Goal: Information Seeking & Learning: Learn about a topic

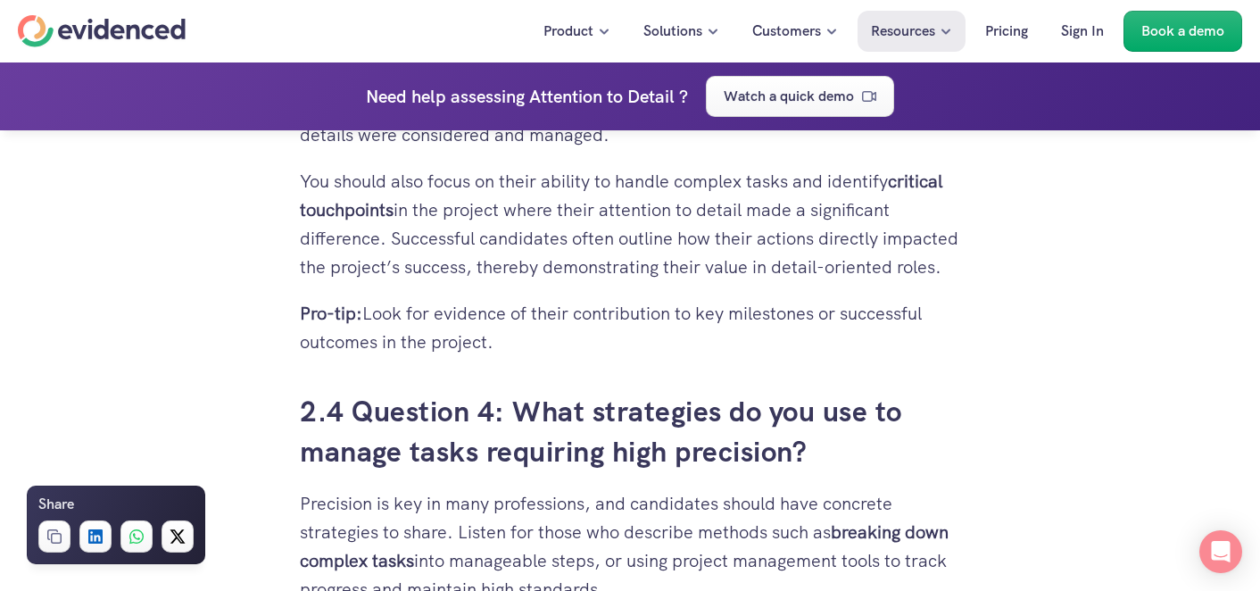
scroll to position [3926, 0]
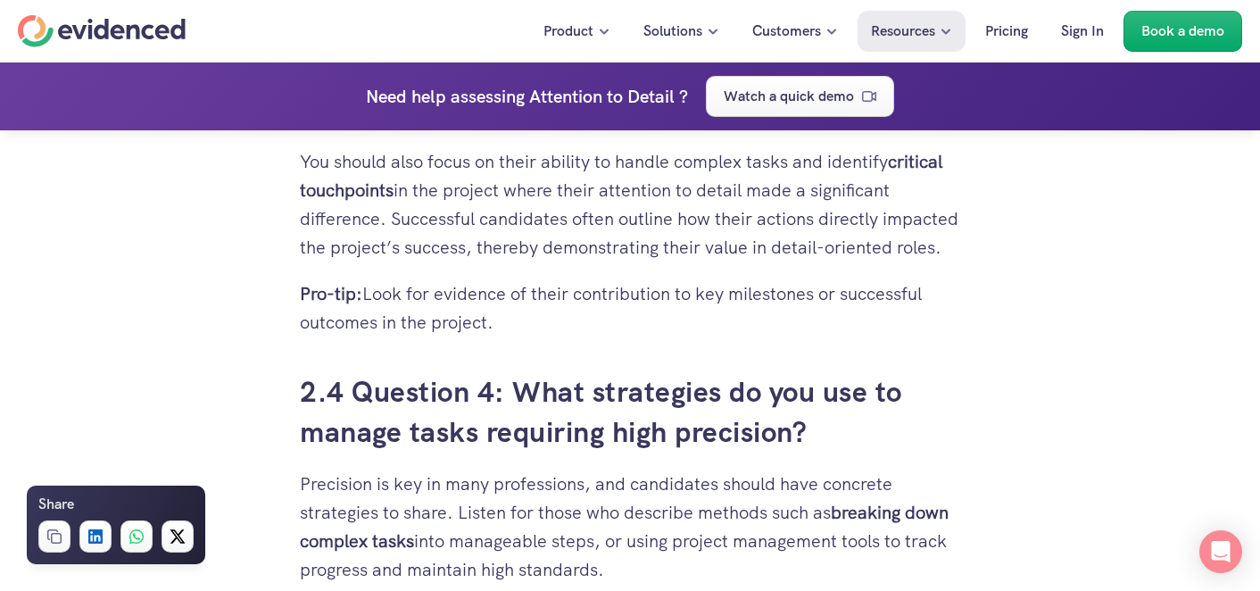
drag, startPoint x: 520, startPoint y: 416, endPoint x: 828, endPoint y: 453, distance: 310.1
click at [828, 452] on h3 "2.4 Question 4: What strategies do you use to manage tasks requiring high preci…" at bounding box center [630, 412] width 660 height 80
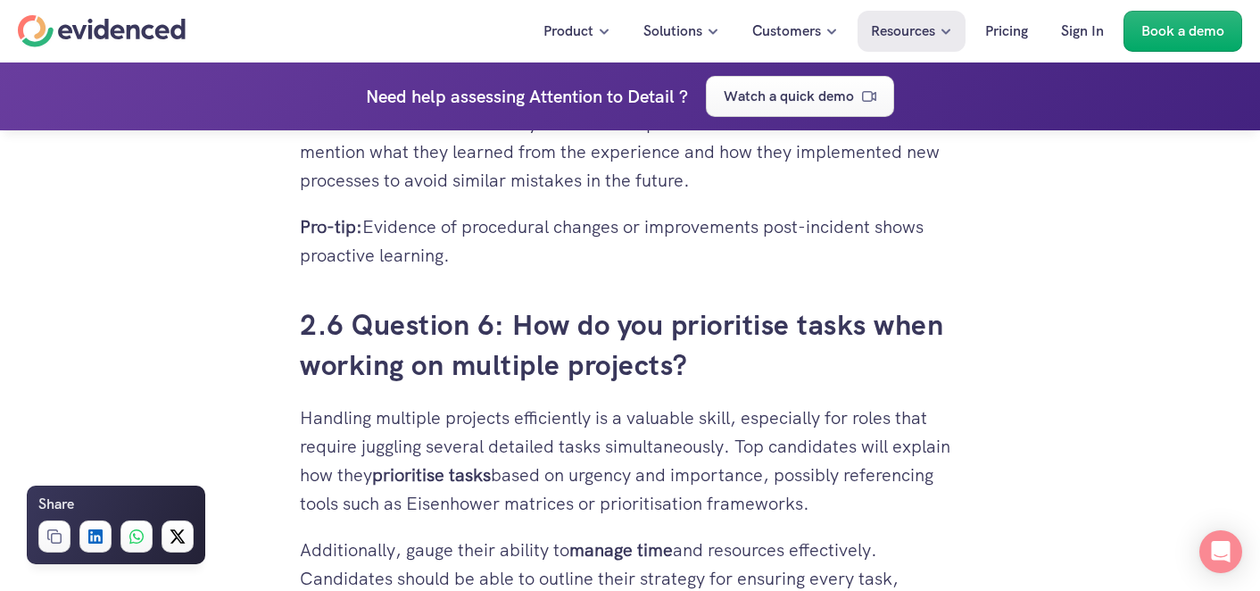
scroll to position [4902, 0]
drag, startPoint x: 525, startPoint y: 358, endPoint x: 696, endPoint y: 389, distance: 174.1
click at [696, 385] on h3 "2.6 Question 6: How do you prioritise tasks when working on multiple projects?" at bounding box center [630, 345] width 660 height 80
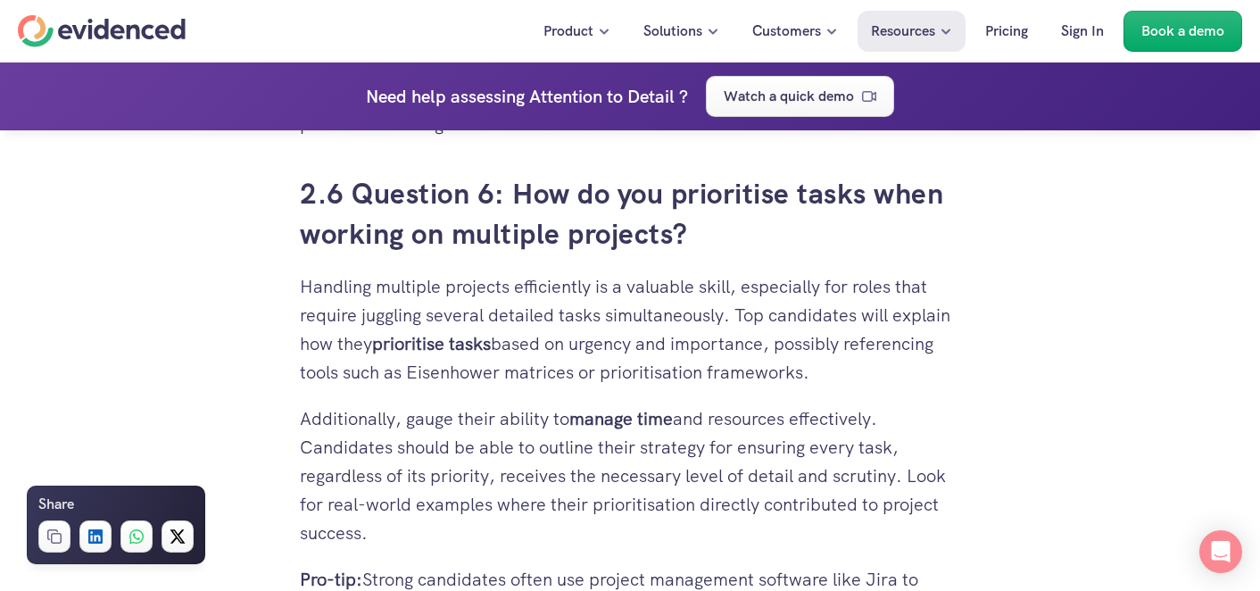
scroll to position [5036, 0]
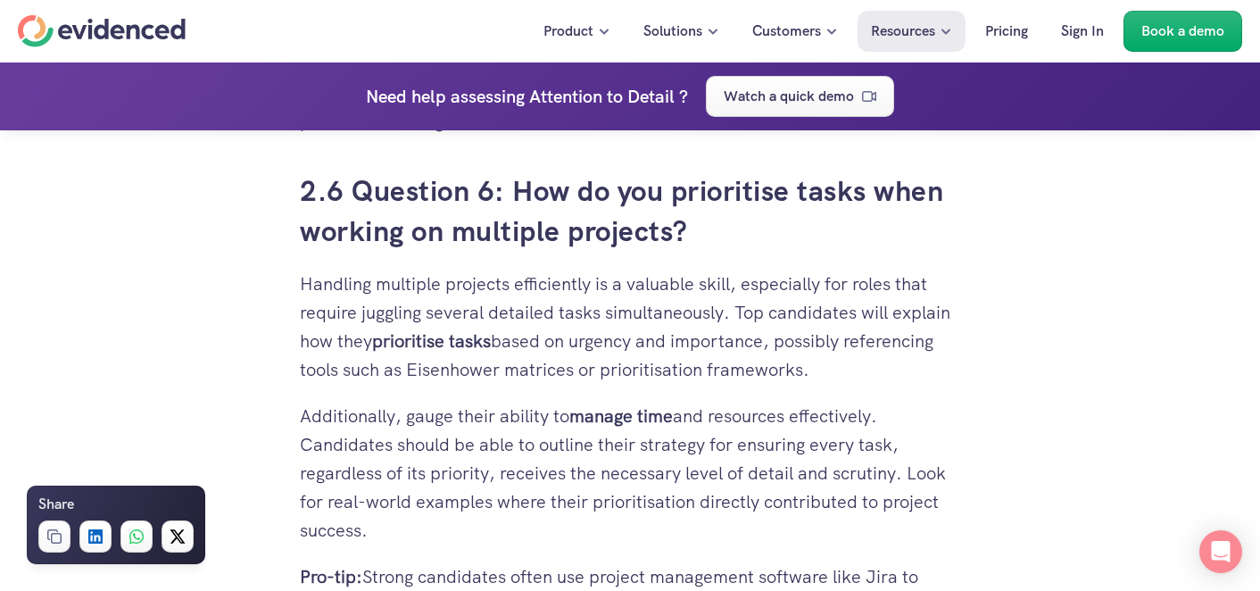
click at [738, 286] on div "Interviewing candidates can be challenging, especially when you need to assess …" at bounding box center [630, 17] width 660 height 8232
drag, startPoint x: 727, startPoint y: 277, endPoint x: 519, endPoint y: 219, distance: 215.6
click at [519, 219] on h3 "2.6 Question 6: How do you prioritise tasks when working on multiple projects?" at bounding box center [630, 211] width 660 height 80
copy h3 "How do you prioritise tasks when working on multiple projects?"
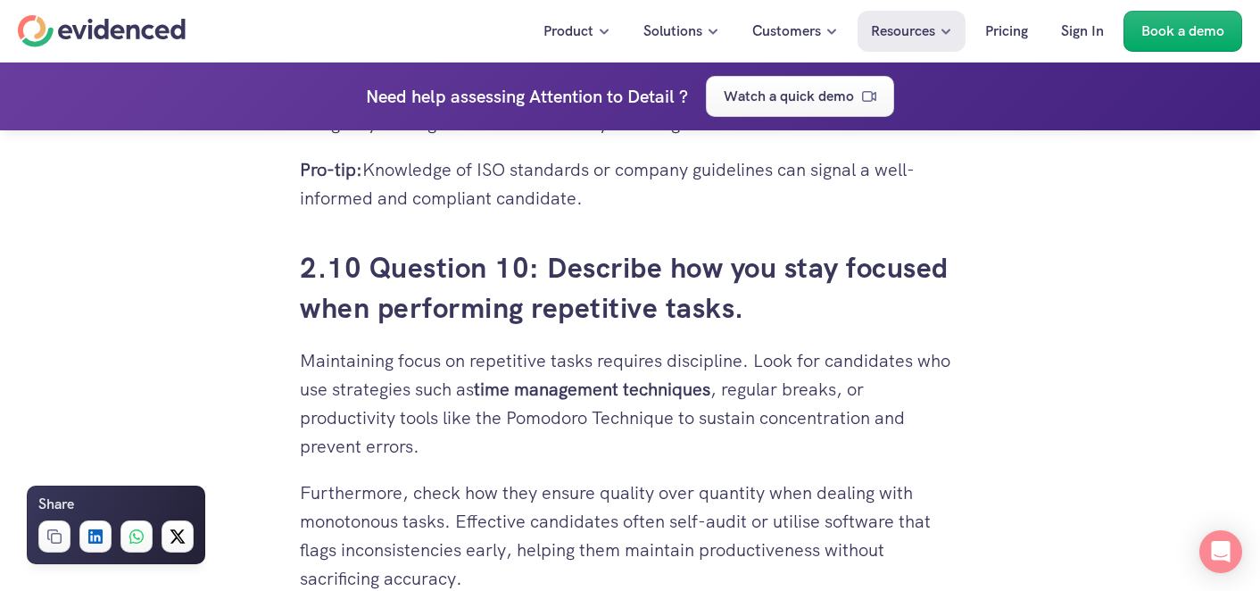
scroll to position [6807, 0]
drag, startPoint x: 730, startPoint y: 335, endPoint x: 551, endPoint y: 303, distance: 182.2
click at [551, 303] on h3 "2.10 Question 10: Describe how you stay focused when performing repetitive task…" at bounding box center [630, 287] width 660 height 80
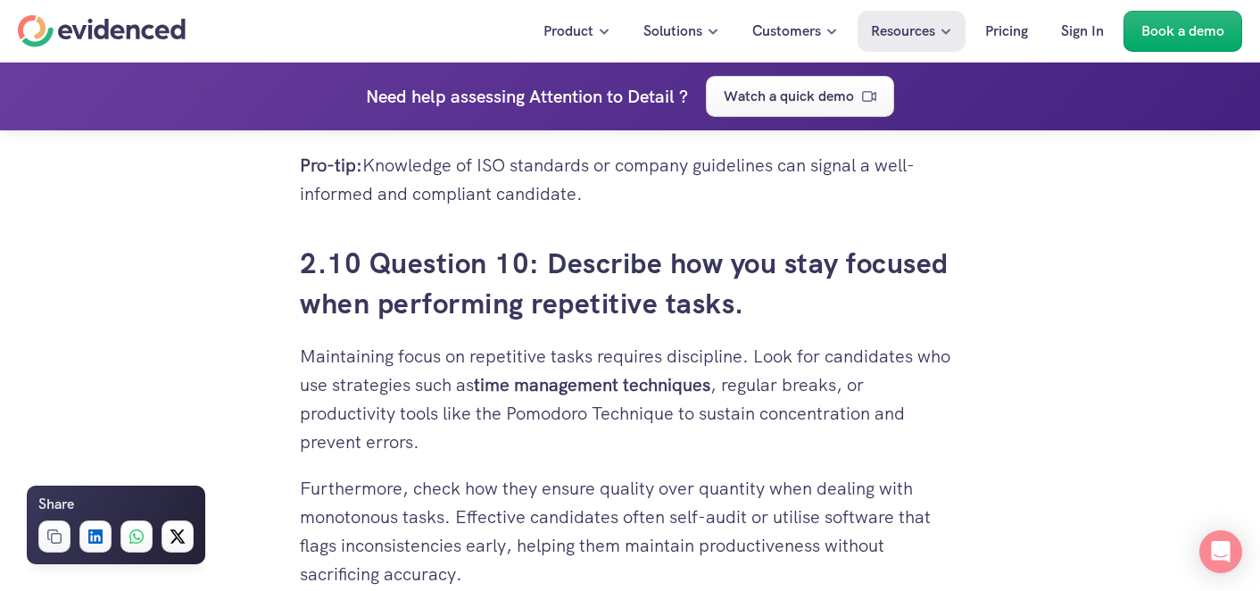
copy h3 "Describe how you stay focused when performing repetitive tasks"
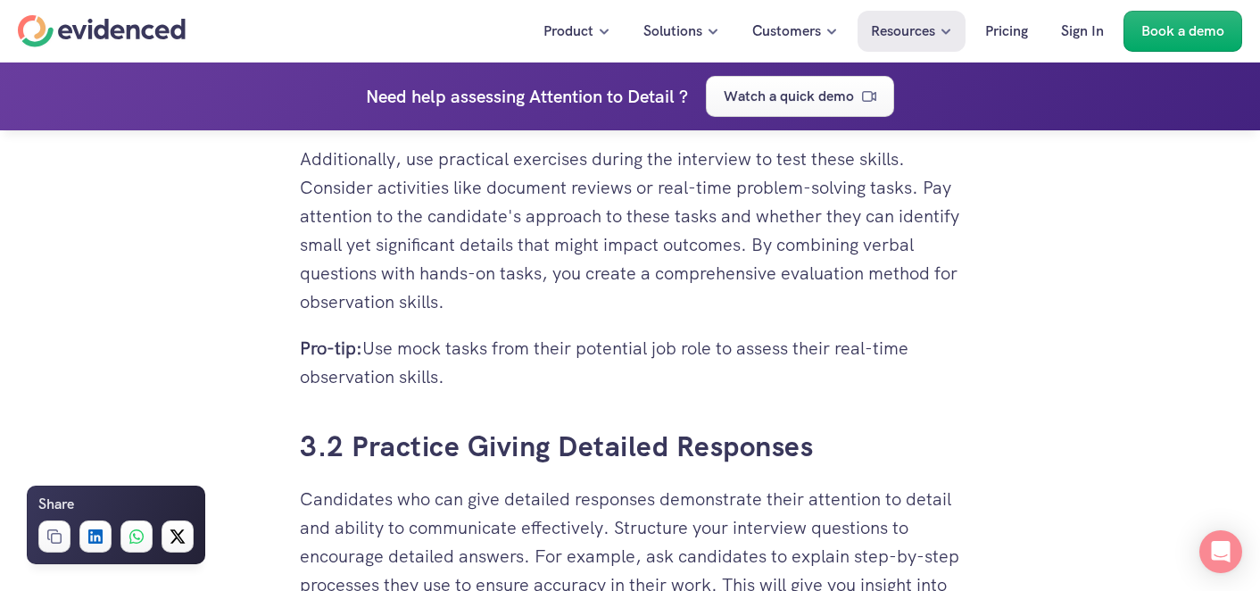
scroll to position [7746, 0]
